Goal: Task Accomplishment & Management: Complete application form

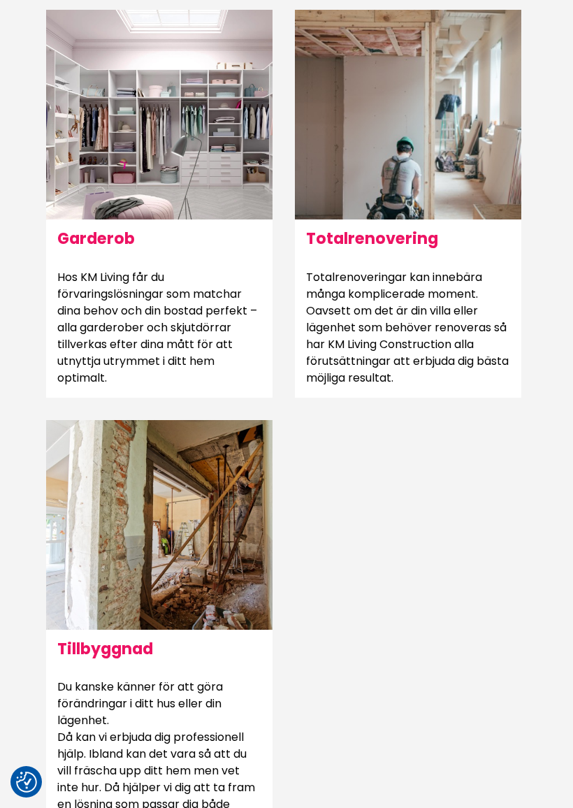
scroll to position [1326, 0]
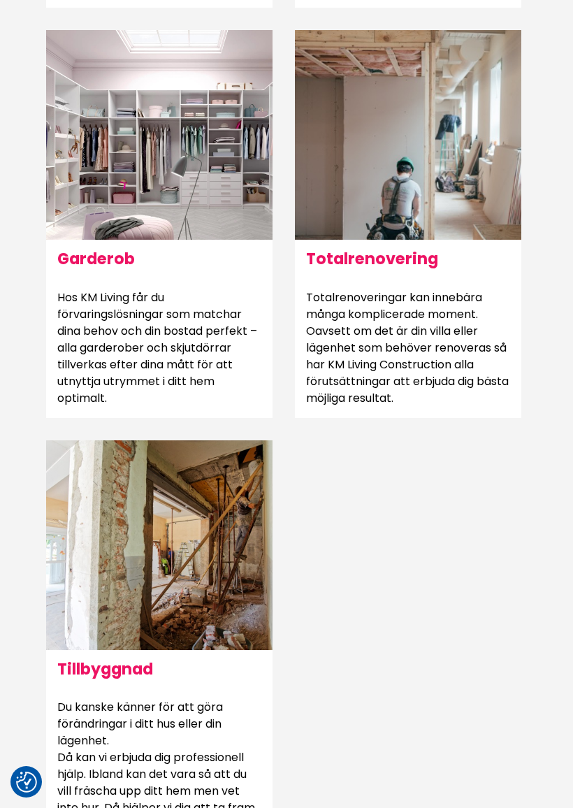
click at [137, 402] on p "Hos KM Living får du förvaringslösningar som matchar dina behov och din bostad …" at bounding box center [159, 348] width 227 height 140
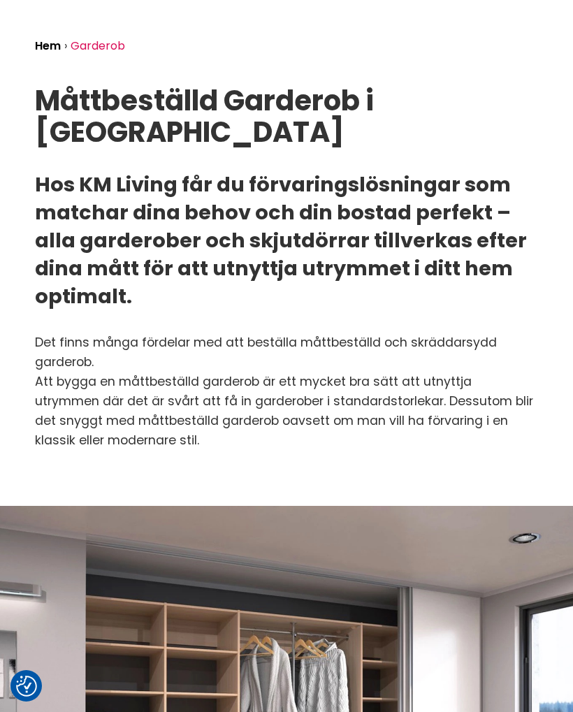
scroll to position [76, 0]
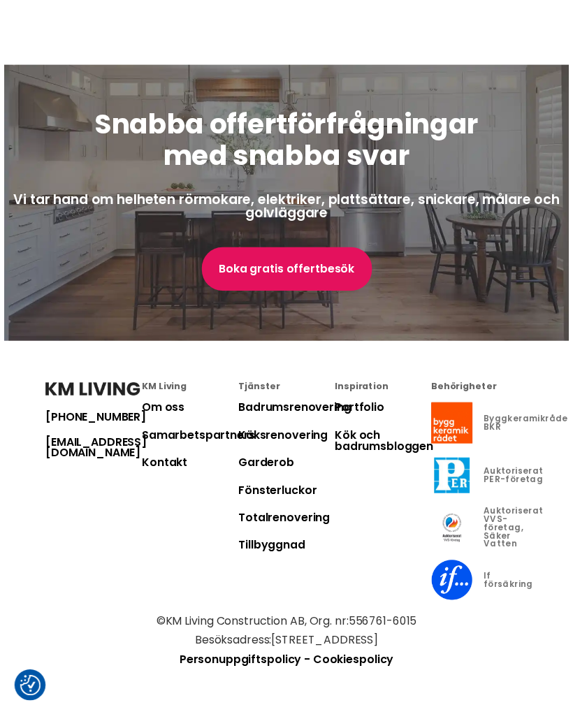
scroll to position [4337, 0]
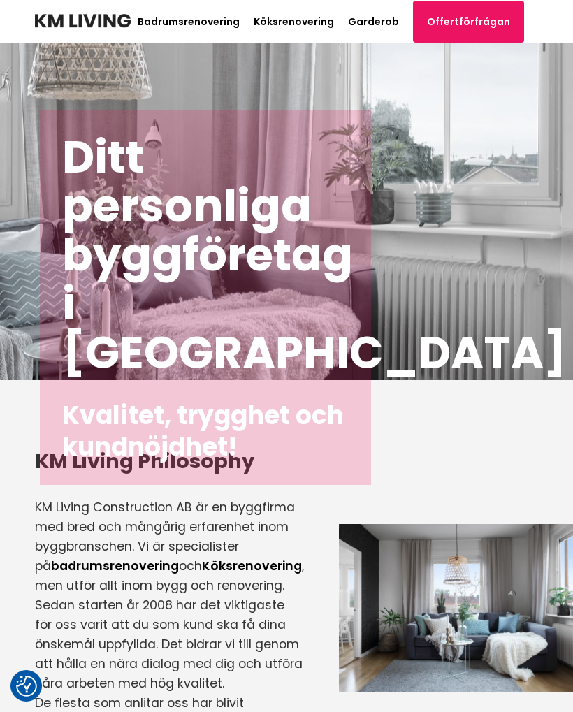
click at [473, 21] on link "Offertförfrågan" at bounding box center [468, 22] width 111 height 42
